Goal: Book appointment/travel/reservation

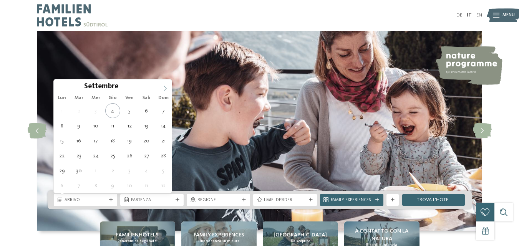
click at [162, 87] on span at bounding box center [165, 86] width 13 height 13
type div "[DATE]"
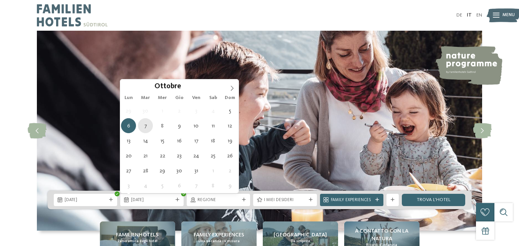
type div "[DATE]"
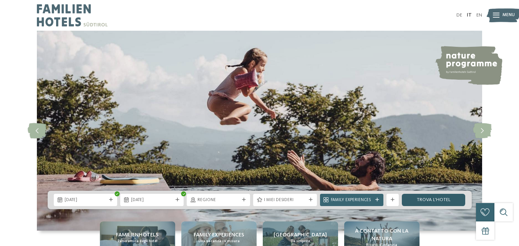
click at [445, 202] on link "trova l’hotel" at bounding box center [433, 200] width 63 height 12
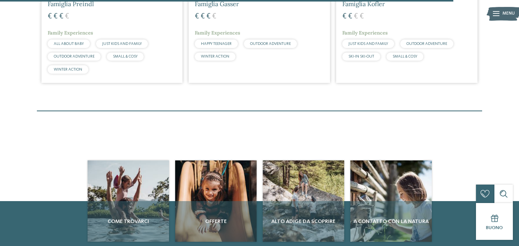
scroll to position [1343, 0]
